Goal: Information Seeking & Learning: Learn about a topic

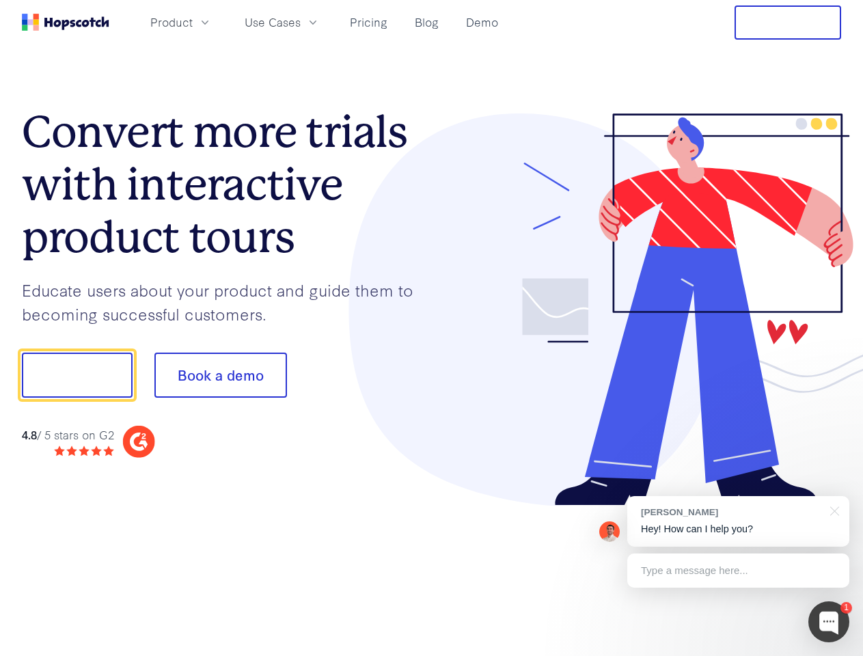
click at [432, 328] on div at bounding box center [637, 309] width 410 height 393
click at [193, 22] on span "Product" at bounding box center [171, 22] width 42 height 17
click at [301, 22] on span "Use Cases" at bounding box center [273, 22] width 56 height 17
click at [788, 23] on button "Free Trial" at bounding box center [787, 22] width 107 height 34
click at [77, 375] on button "Show me!" at bounding box center [77, 374] width 111 height 45
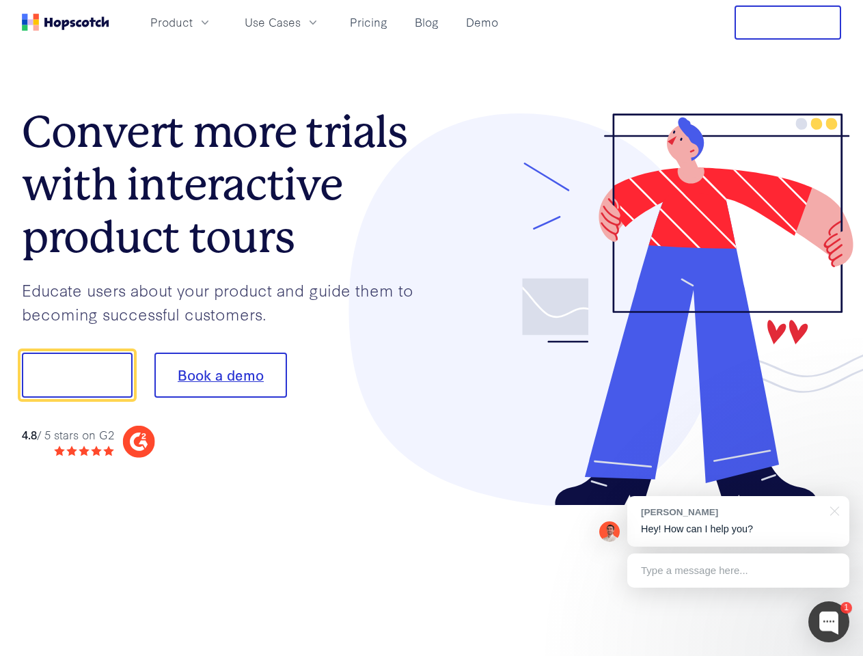
click at [220, 375] on button "Book a demo" at bounding box center [220, 374] width 133 height 45
click at [829, 622] on div at bounding box center [828, 621] width 41 height 41
click at [738, 521] on div "[PERSON_NAME] Hey! How can I help you?" at bounding box center [738, 521] width 222 height 51
click at [832, 510] on div at bounding box center [721, 373] width 256 height 456
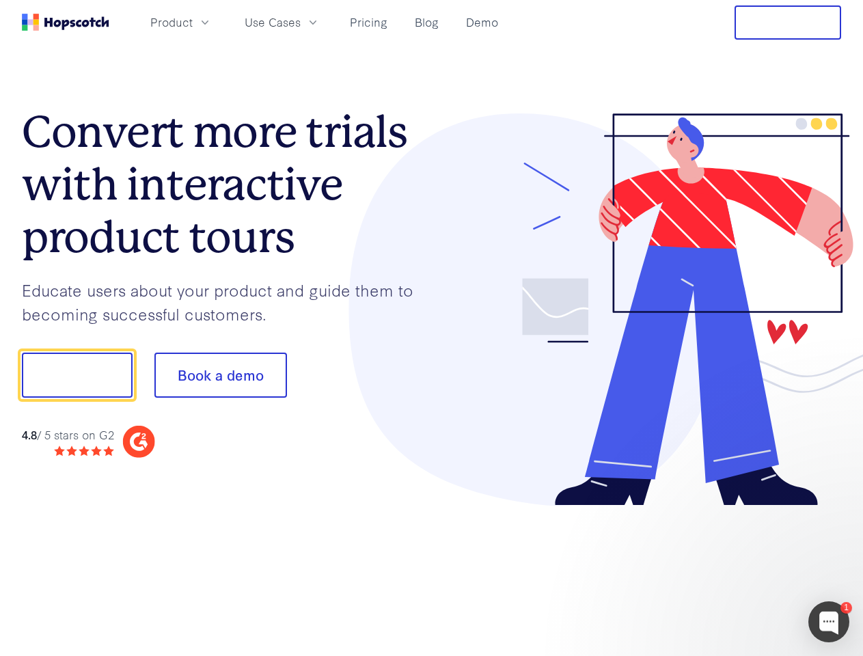
click at [738, 570] on div at bounding box center [721, 465] width 256 height 273
